Goal: Information Seeking & Learning: Check status

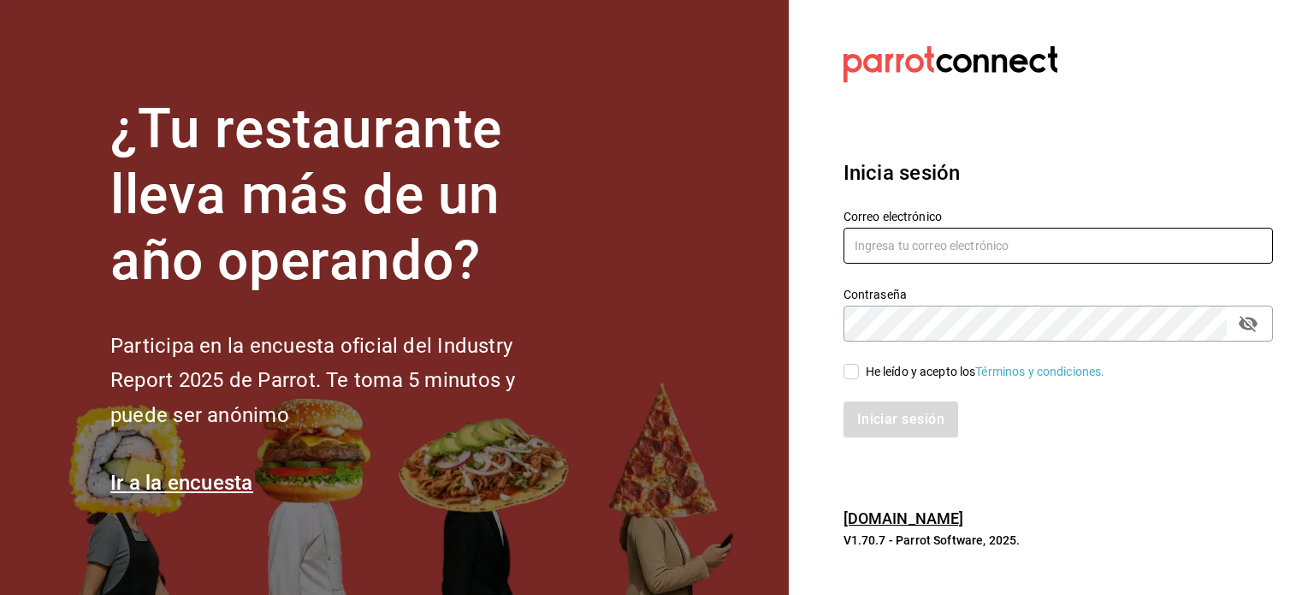
click at [1013, 235] on input "text" at bounding box center [1059, 246] width 430 height 36
type input "Admonmarnecdmx@gmail.com"
click at [851, 368] on input "He leído y acepto los Términos y condiciones." at bounding box center [851, 371] width 15 height 15
checkbox input "true"
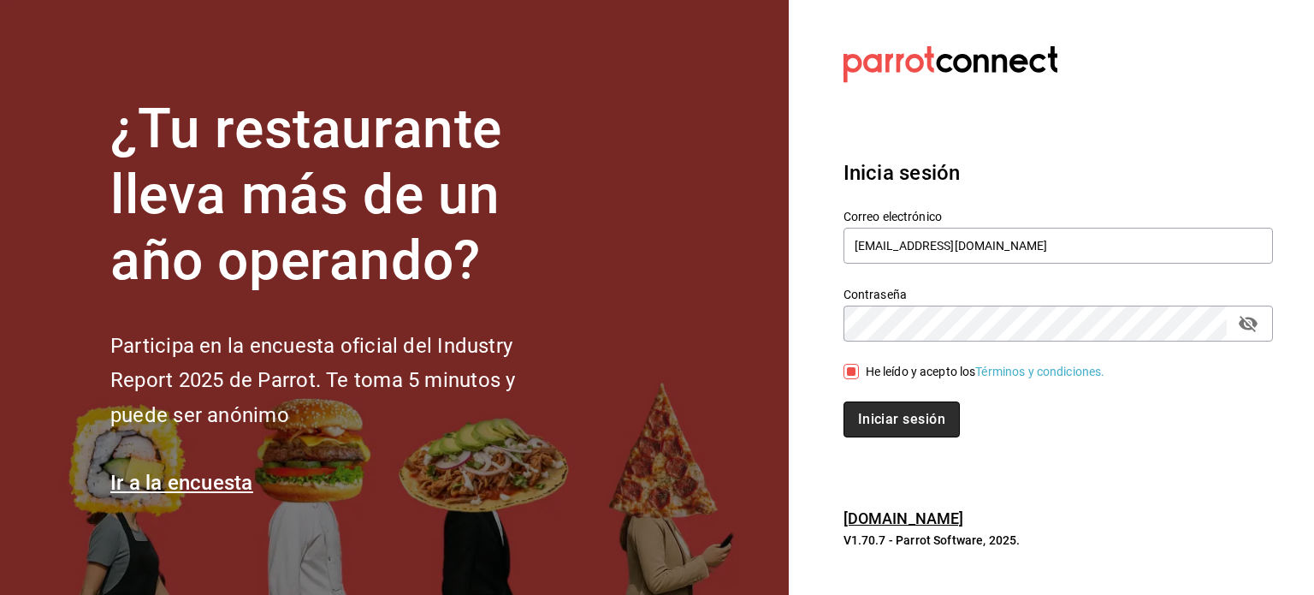
click at [907, 430] on button "Iniciar sesión" at bounding box center [902, 419] width 116 height 36
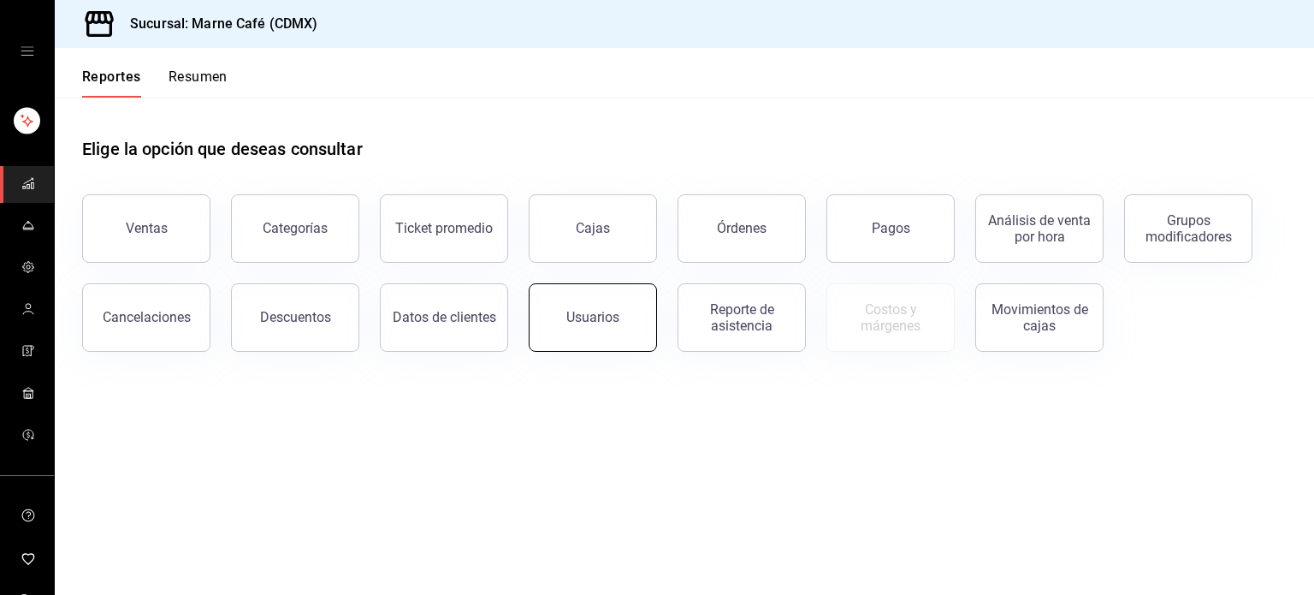
click at [601, 330] on button "Usuarios" at bounding box center [593, 317] width 128 height 68
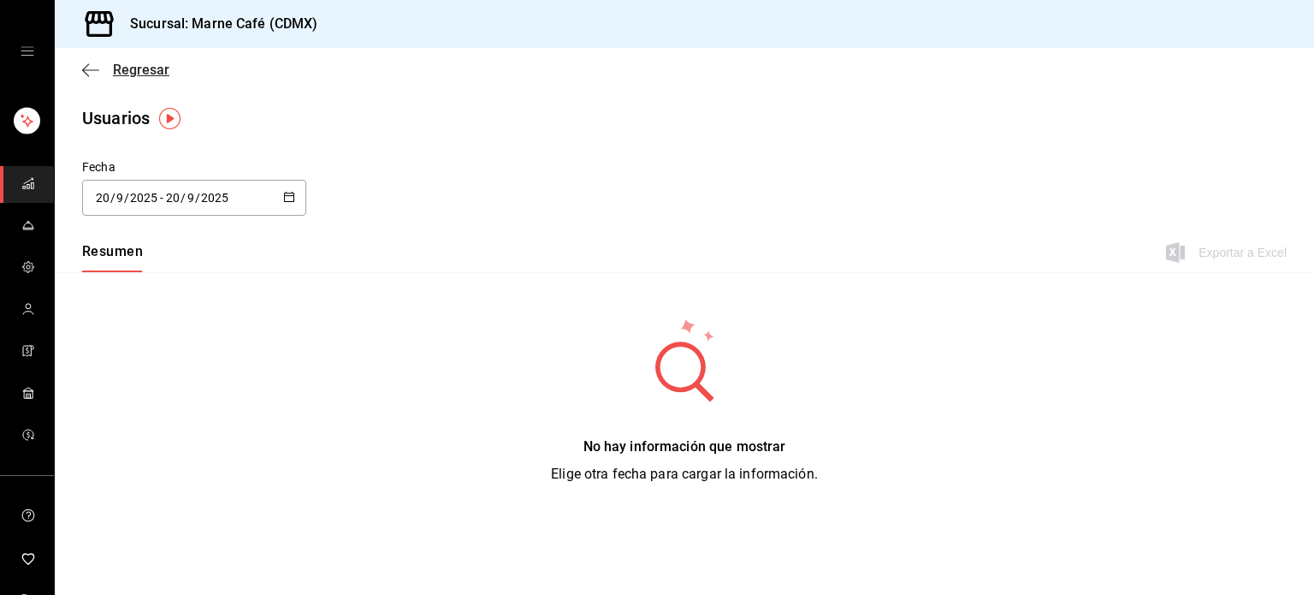
click at [97, 68] on icon "button" at bounding box center [90, 69] width 17 height 15
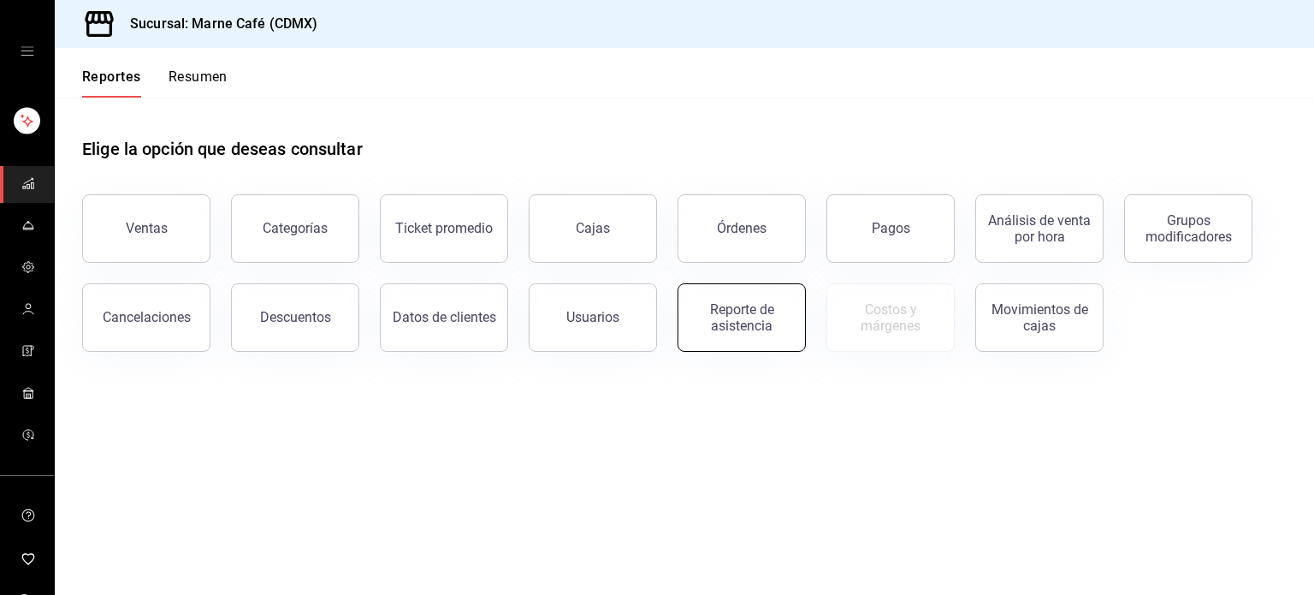
click at [792, 325] on button "Reporte de asistencia" at bounding box center [742, 317] width 128 height 68
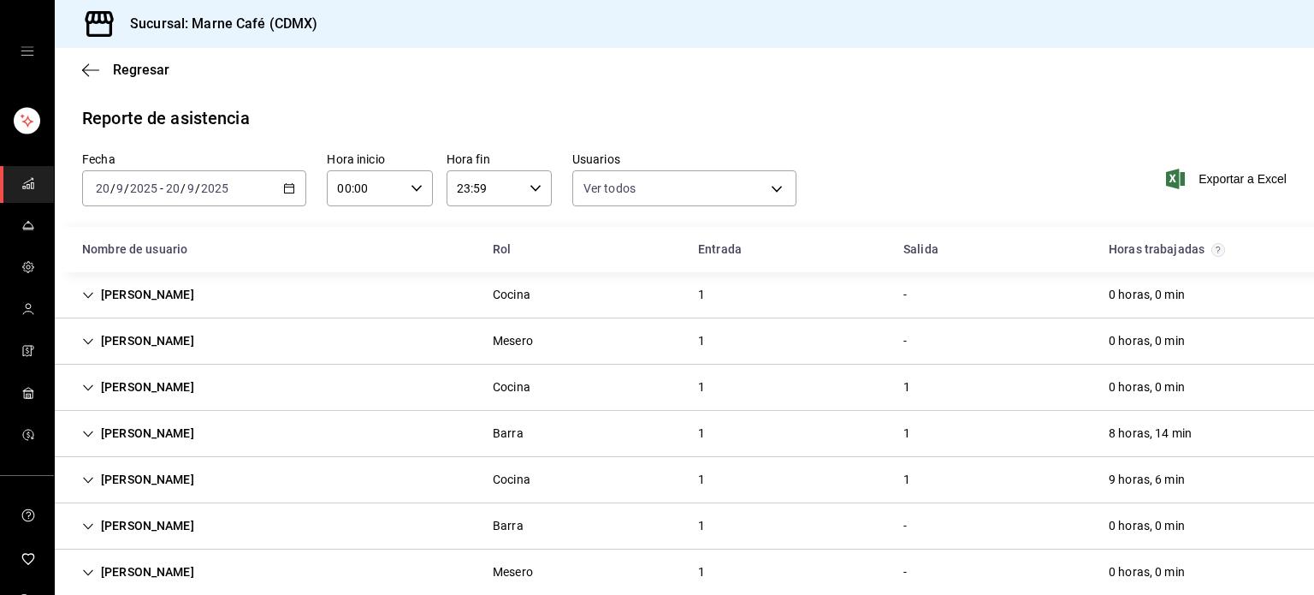
scroll to position [3, 0]
click at [287, 188] on icon "button" at bounding box center [289, 186] width 12 height 12
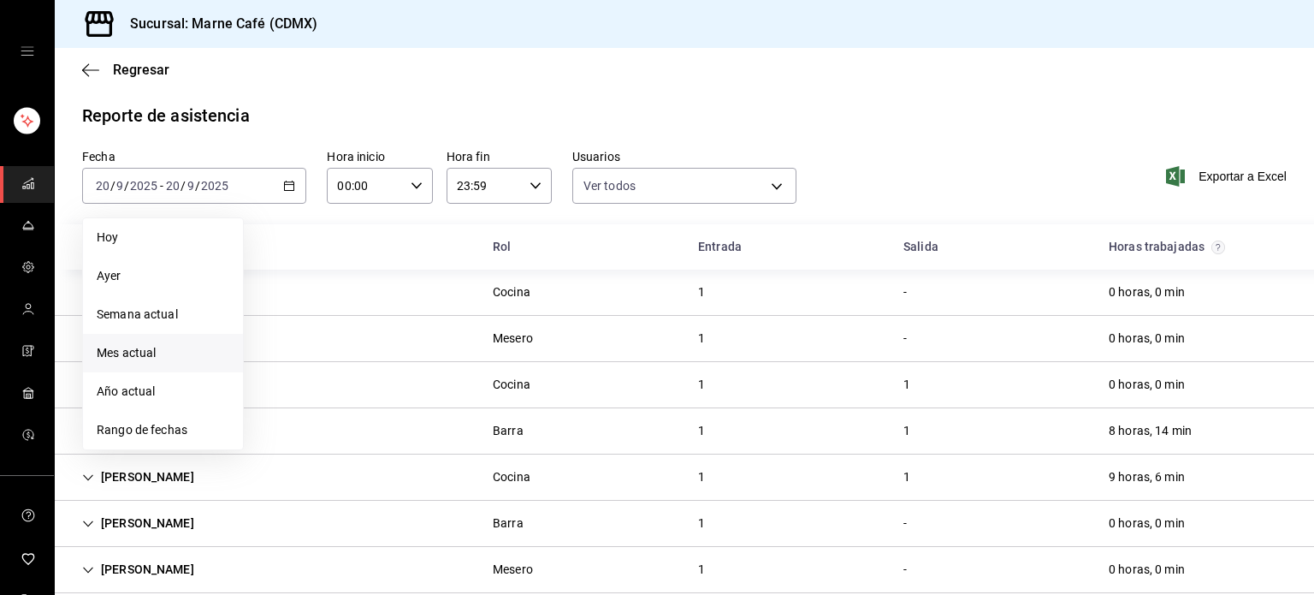
click at [164, 353] on span "Mes actual" at bounding box center [163, 353] width 133 height 18
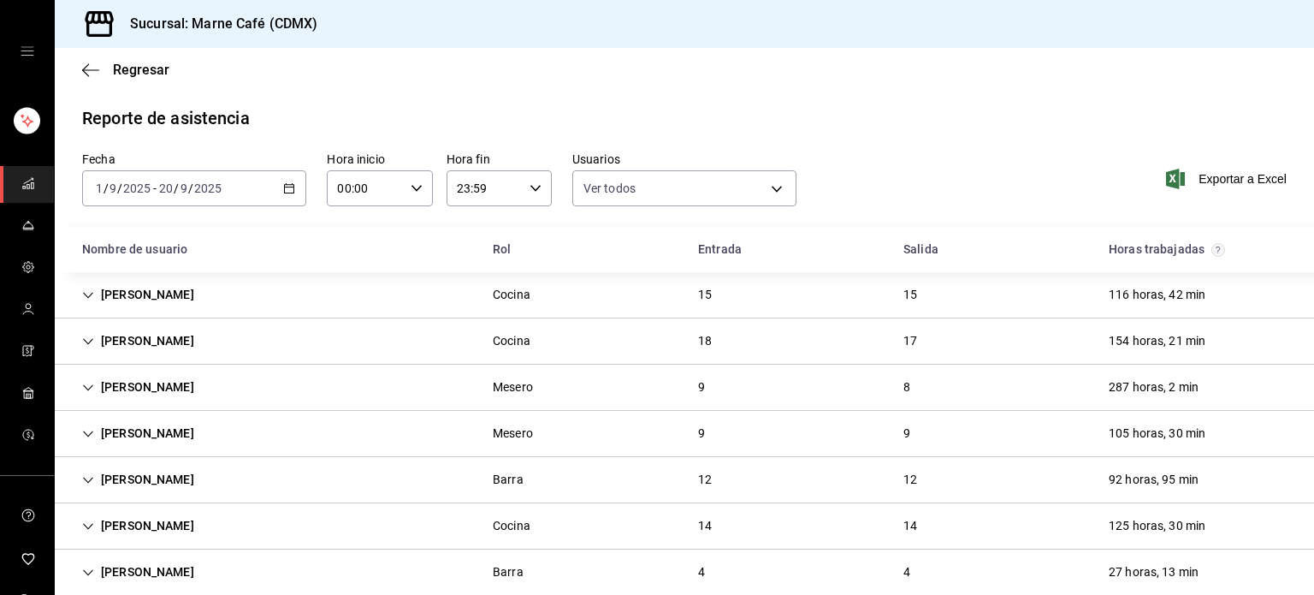
click at [160, 351] on div "[PERSON_NAME]" at bounding box center [137, 341] width 139 height 32
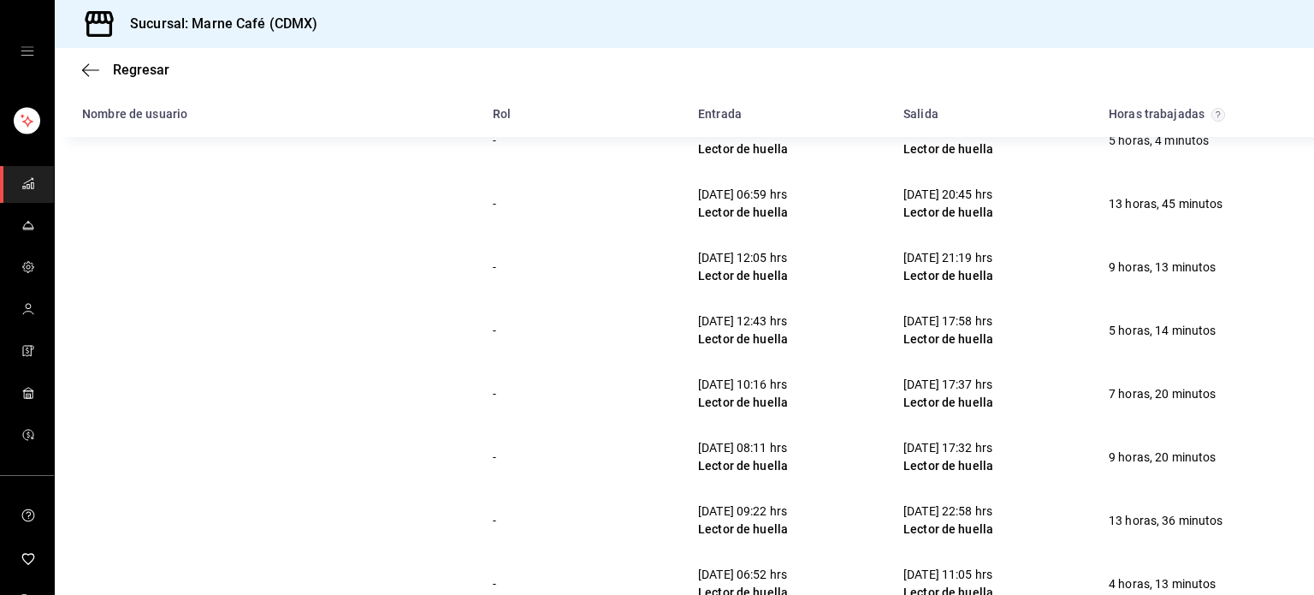
scroll to position [759, 0]
